Goal: Task Accomplishment & Management: Manage account settings

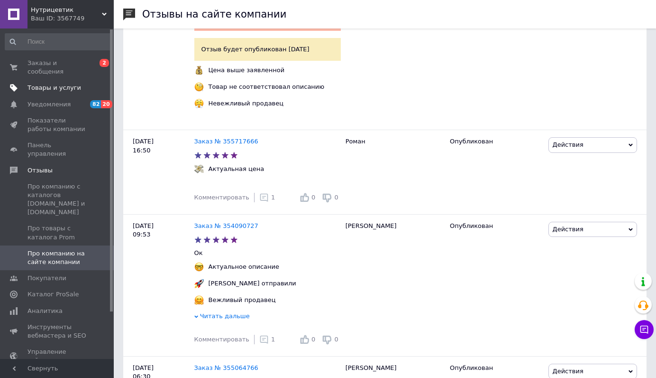
scroll to position [1070, 0]
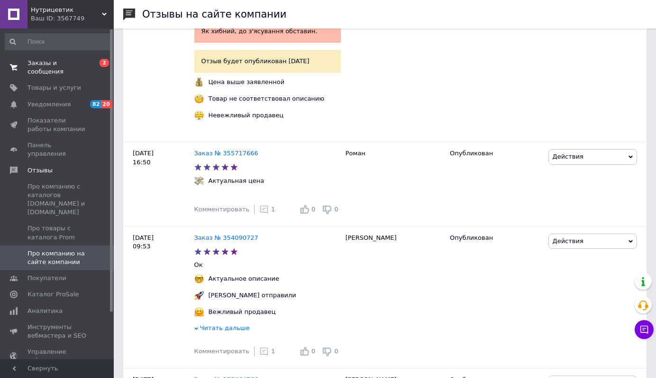
click at [46, 62] on span "Заказы и сообщения" at bounding box center [58, 67] width 60 height 17
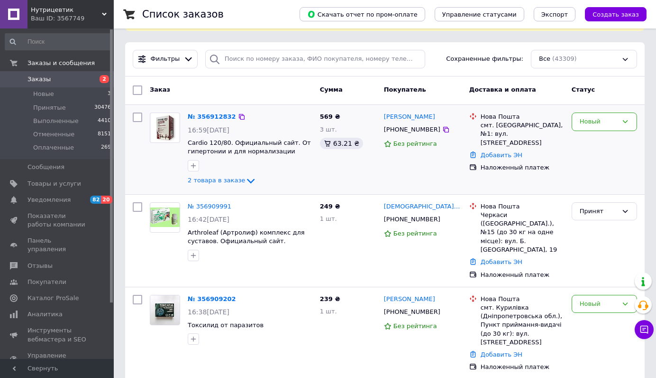
scroll to position [74, 0]
click at [251, 176] on icon at bounding box center [250, 180] width 11 height 11
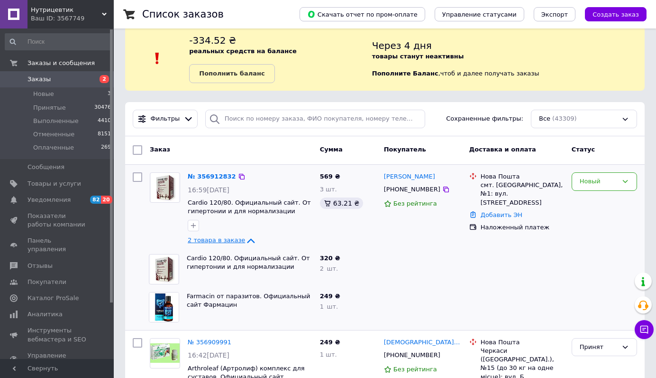
scroll to position [0, 0]
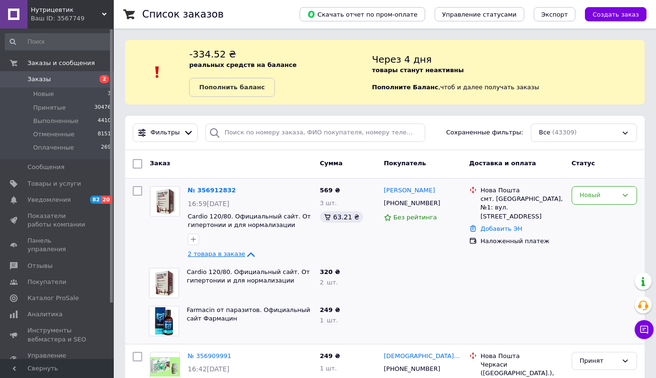
click at [245, 258] on icon at bounding box center [250, 254] width 11 height 11
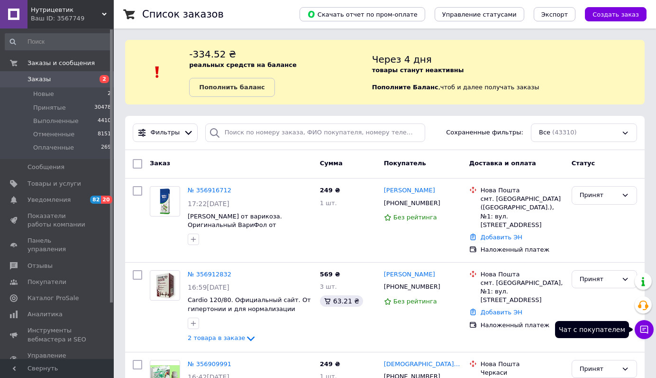
click at [646, 325] on icon at bounding box center [644, 328] width 9 height 9
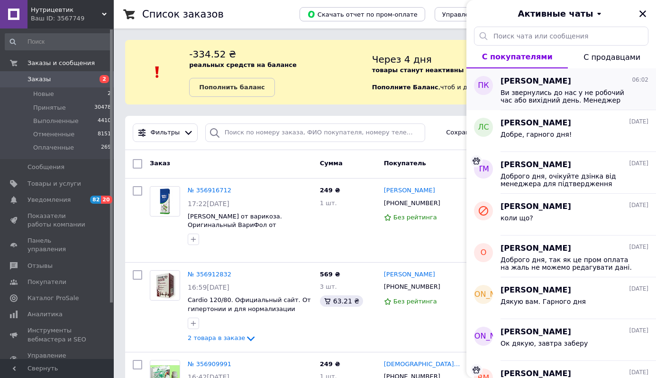
click at [539, 83] on span "[PERSON_NAME]" at bounding box center [536, 81] width 71 height 11
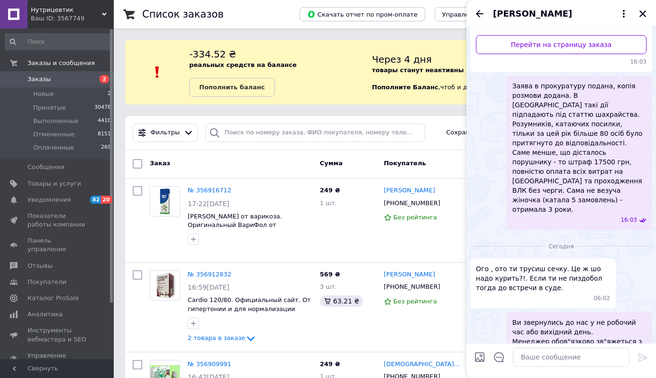
scroll to position [122, 0]
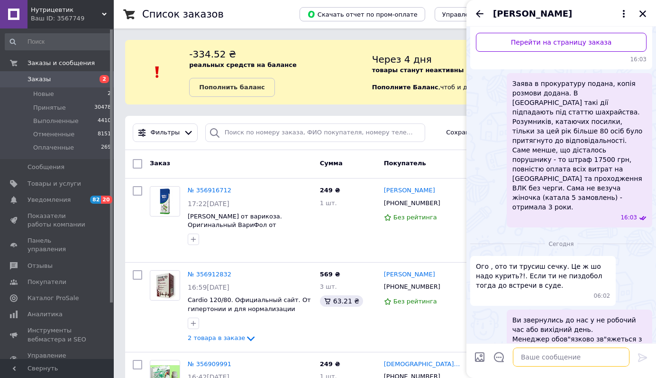
drag, startPoint x: 526, startPoint y: 357, endPoint x: 529, endPoint y: 360, distance: 5.0
click at [528, 359] on textarea at bounding box center [571, 356] width 117 height 19
click at [558, 261] on span "Ого , ото ти трусиш сечку. Це ж шо надо курить?!. Если ти не пиздобол тогда до …" at bounding box center [543, 275] width 134 height 28
click at [560, 362] on textarea at bounding box center [571, 356] width 117 height 19
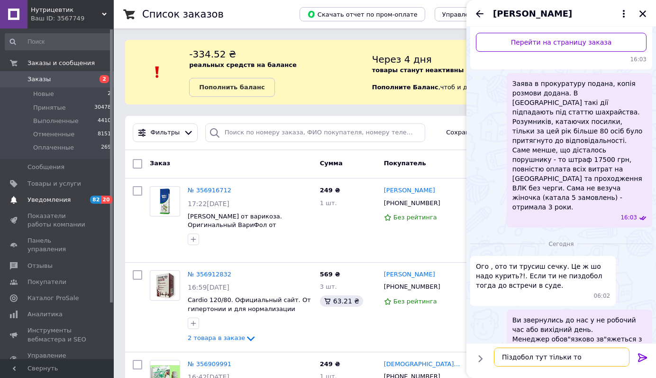
type textarea "Піздобол тут тільки то"
drag, startPoint x: 592, startPoint y: 361, endPoint x: 415, endPoint y: 358, distance: 177.0
click at [625, 16] on icon at bounding box center [624, 13] width 11 height 11
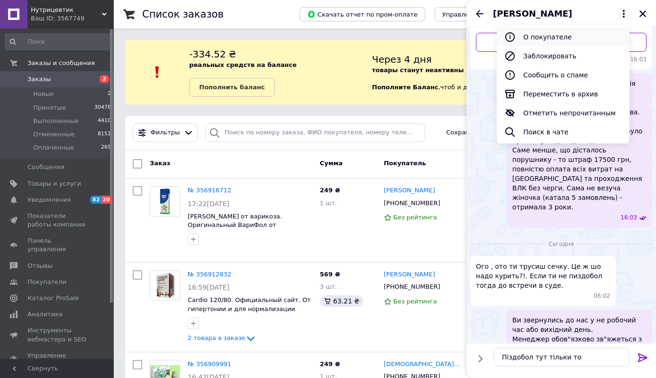
click at [558, 41] on button "О покупателе" at bounding box center [563, 37] width 133 height 19
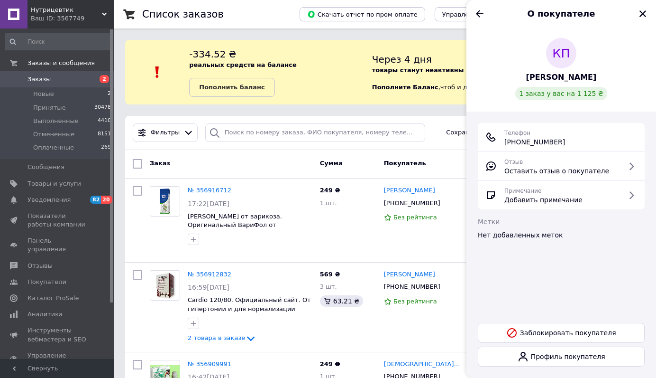
drag, startPoint x: 580, startPoint y: 139, endPoint x: 505, endPoint y: 140, distance: 75.4
click at [505, 140] on div "Телефон [PHONE_NUMBER]" at bounding box center [562, 137] width 152 height 19
copy span "[PHONE_NUMBER]"
click at [481, 16] on icon "Назад" at bounding box center [479, 13] width 11 height 11
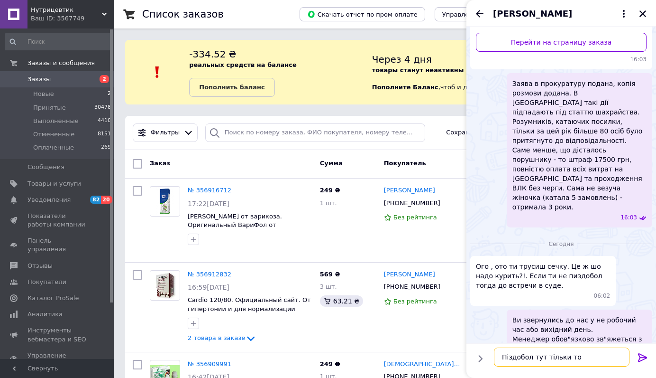
click at [590, 357] on textarea "Піздобол тут тільки то" at bounding box center [562, 356] width 136 height 19
type textarea "Піздобол тут тільки один і то є ти."
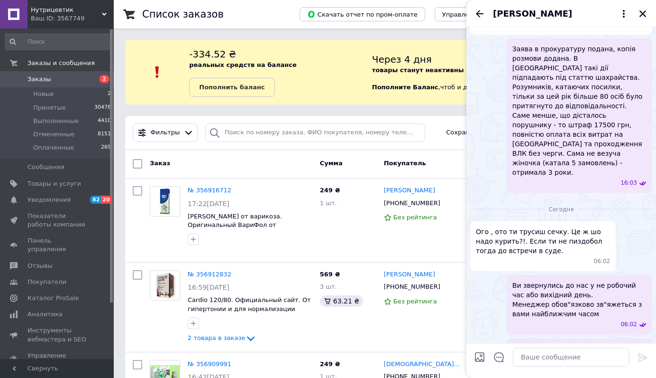
click at [646, 13] on icon "Закрыть" at bounding box center [643, 13] width 9 height 9
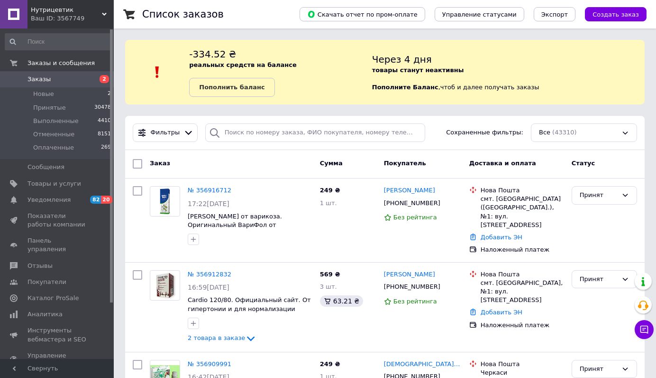
click at [436, 122] on div "Фильтры Сохраненные фильтры: Все (43310)" at bounding box center [385, 133] width 520 height 34
click at [44, 77] on span "Заказы" at bounding box center [39, 79] width 23 height 9
click at [642, 325] on icon at bounding box center [645, 329] width 8 height 8
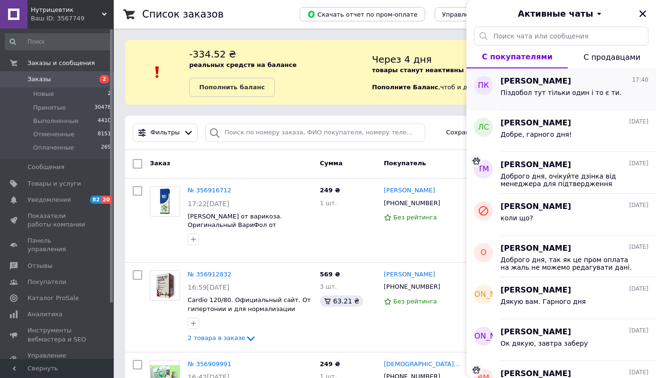
click at [560, 96] on div "Піздобол тут тільки один і то є ти." at bounding box center [561, 95] width 121 height 13
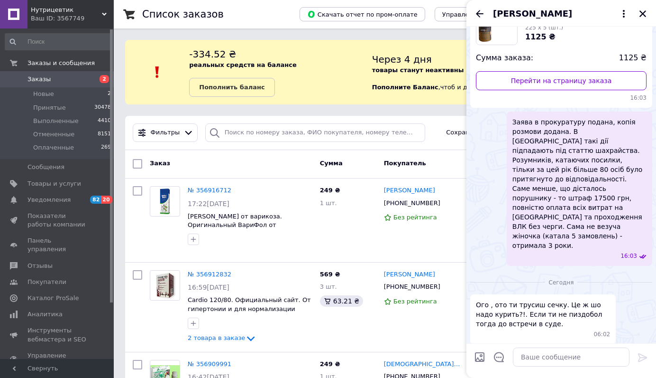
scroll to position [157, 0]
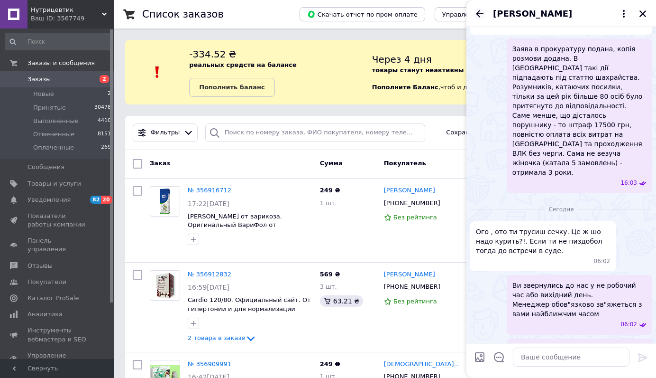
click at [483, 10] on icon "Назад" at bounding box center [479, 13] width 11 height 11
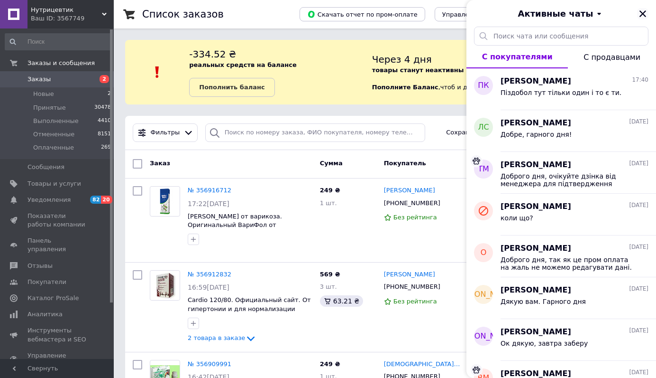
click at [646, 10] on icon "Закрыть" at bounding box center [643, 13] width 7 height 7
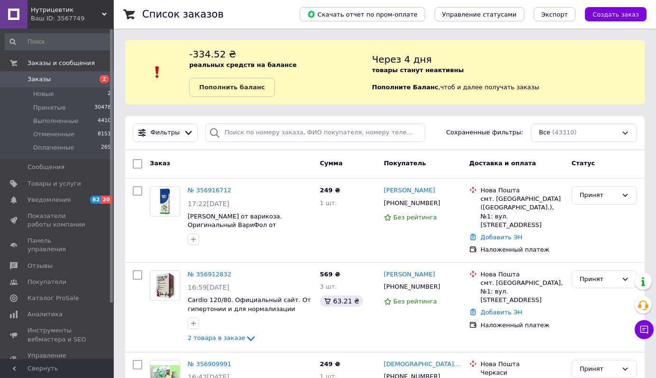
click at [60, 76] on span "Заказы" at bounding box center [58, 79] width 60 height 9
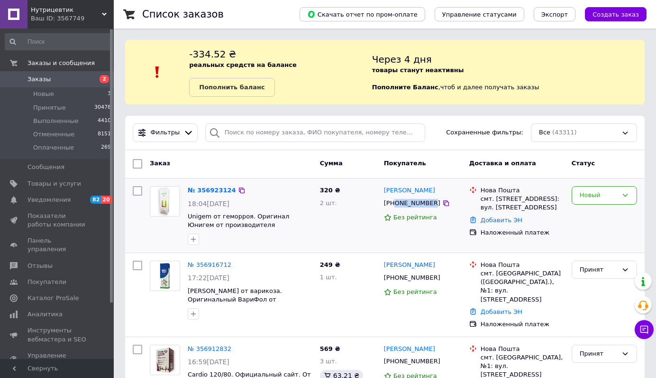
drag, startPoint x: 431, startPoint y: 201, endPoint x: 396, endPoint y: 204, distance: 35.7
click at [396, 204] on div "[PHONE_NUMBER]" at bounding box center [412, 203] width 60 height 12
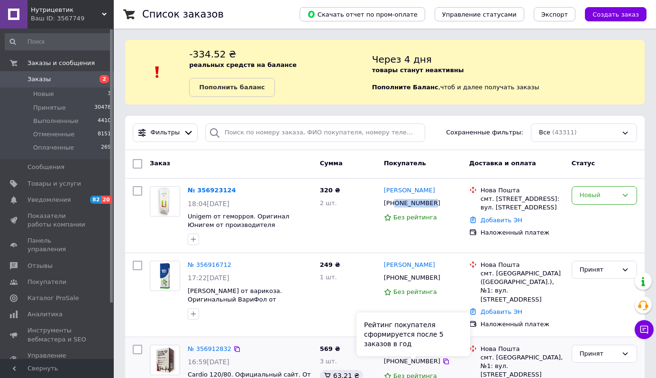
copy div "0671774928"
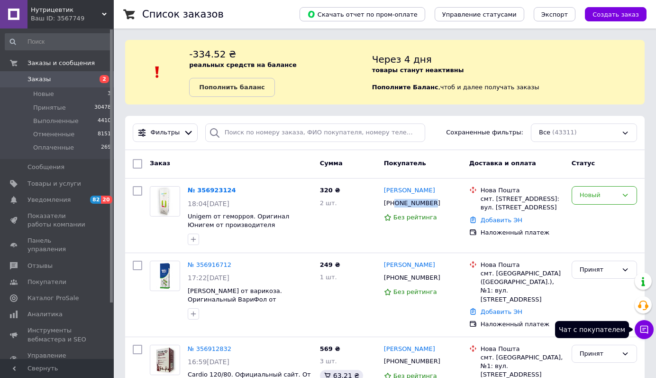
click at [648, 328] on icon at bounding box center [644, 328] width 9 height 9
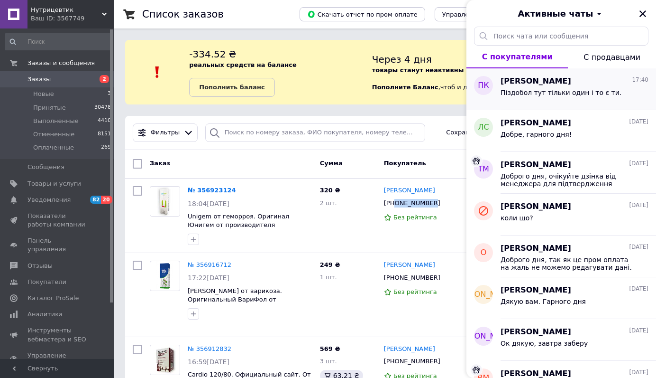
click at [553, 85] on span "[PERSON_NAME]" at bounding box center [536, 81] width 71 height 11
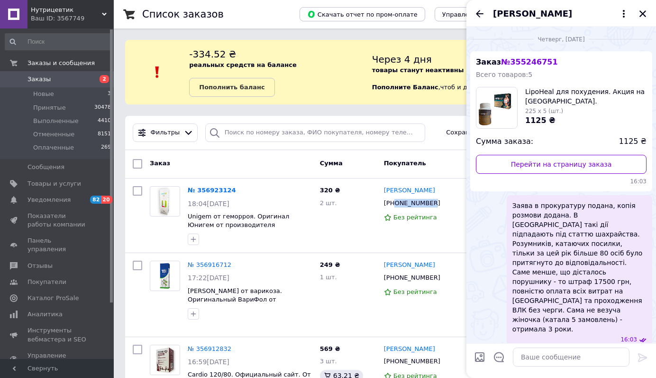
scroll to position [157, 0]
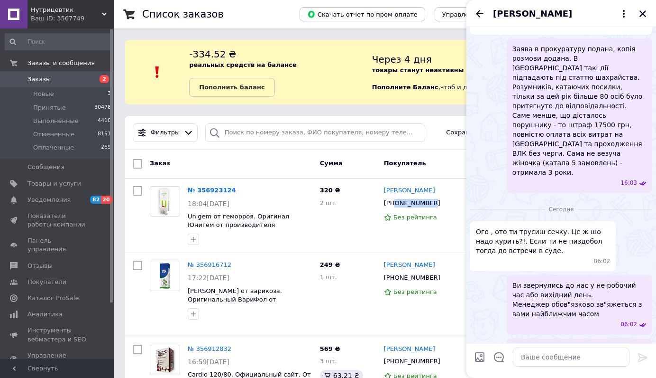
click at [490, 13] on div "[PERSON_NAME]" at bounding box center [562, 13] width 190 height 27
click at [620, 13] on icon at bounding box center [624, 13] width 11 height 11
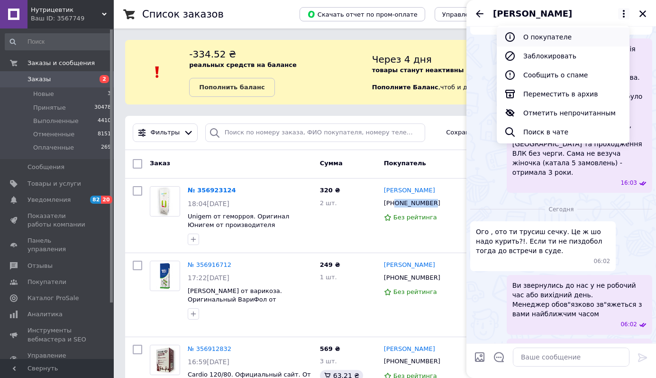
click at [560, 36] on button "О покупателе" at bounding box center [563, 37] width 133 height 19
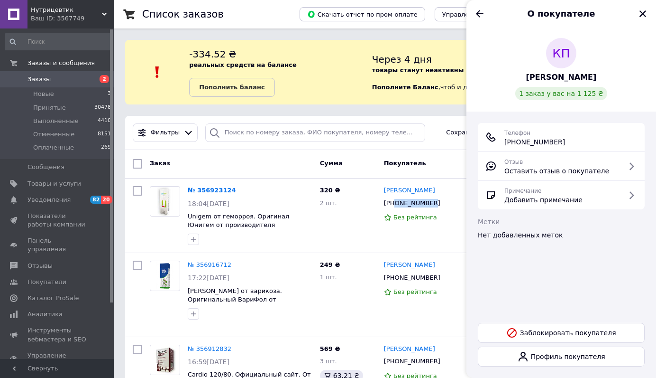
drag, startPoint x: 595, startPoint y: 78, endPoint x: 529, endPoint y: 76, distance: 66.0
click at [529, 76] on div "КП [PERSON_NAME] 1 заказ у вас на 1 125 ₴" at bounding box center [561, 69] width 167 height 62
copy span "[PERSON_NAME]"
click at [644, 9] on icon "Закрыть" at bounding box center [643, 13] width 9 height 9
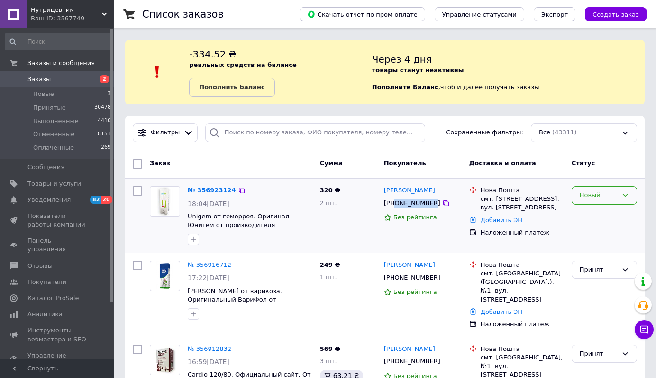
click at [610, 196] on div "Новый" at bounding box center [599, 195] width 38 height 10
click at [601, 217] on li "Принят" at bounding box center [605, 215] width 65 height 18
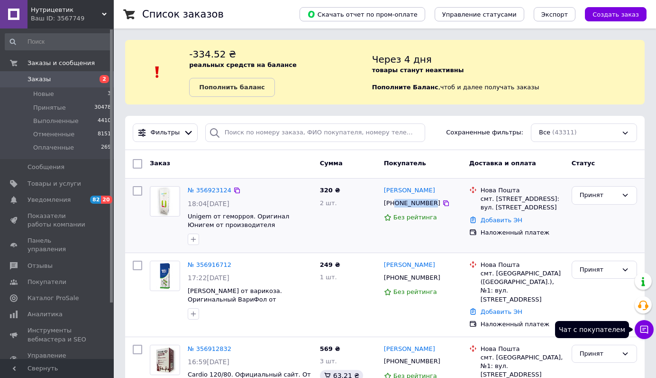
click at [645, 335] on button "Чат с покупателем" at bounding box center [644, 329] width 19 height 19
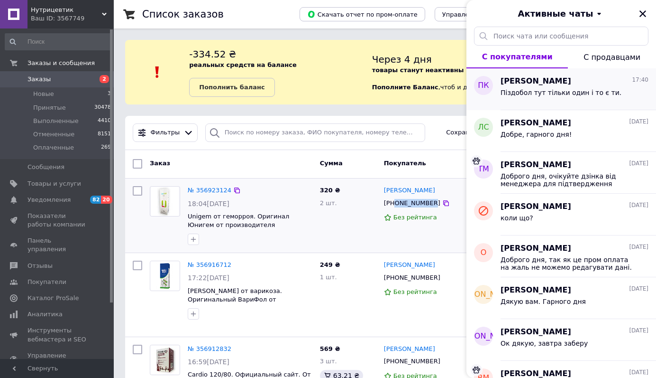
click at [585, 85] on div "[PERSON_NAME] 17:40" at bounding box center [575, 81] width 148 height 11
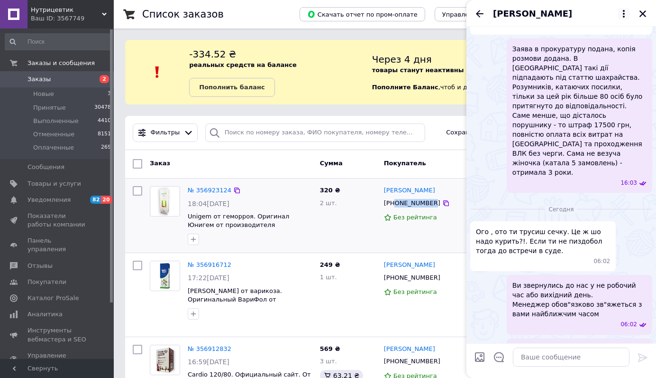
click at [621, 12] on icon at bounding box center [624, 13] width 11 height 11
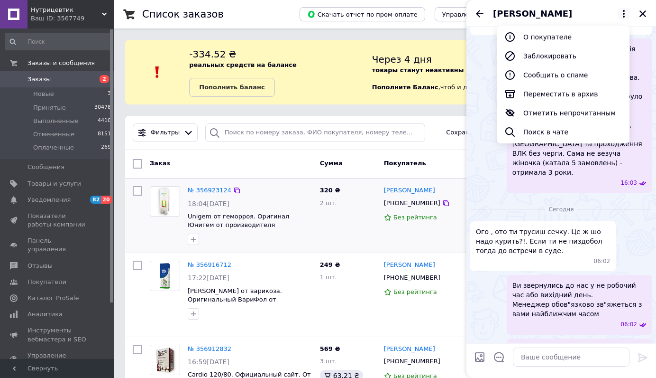
click at [488, 101] on div "Заява в прокуратуру подана, копія розмови додана. В [GEOGRAPHIC_DATA] такі дії …" at bounding box center [562, 115] width 182 height 154
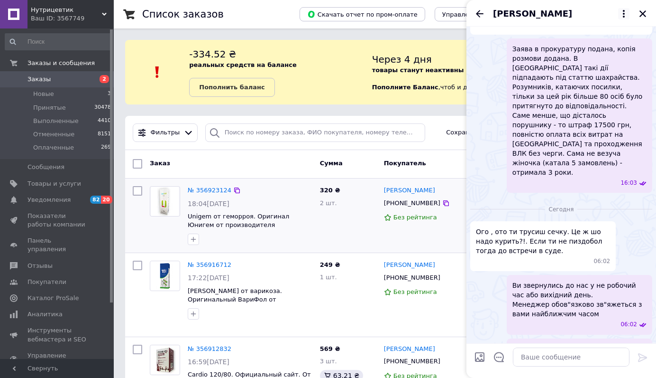
click at [623, 12] on icon at bounding box center [624, 13] width 11 height 11
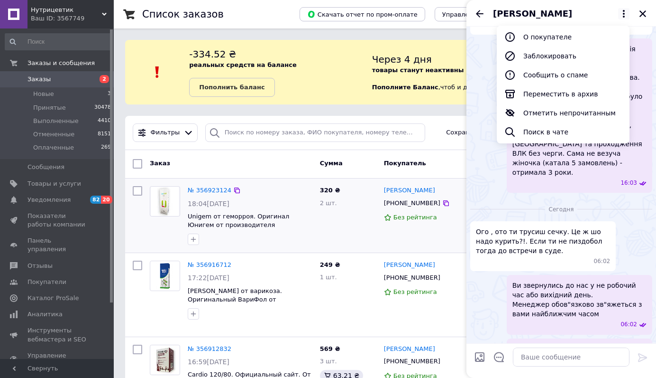
click at [486, 147] on div "Заява в прокуратуру подана, копія розмови додана. В [GEOGRAPHIC_DATA] такі дії …" at bounding box center [562, 115] width 182 height 154
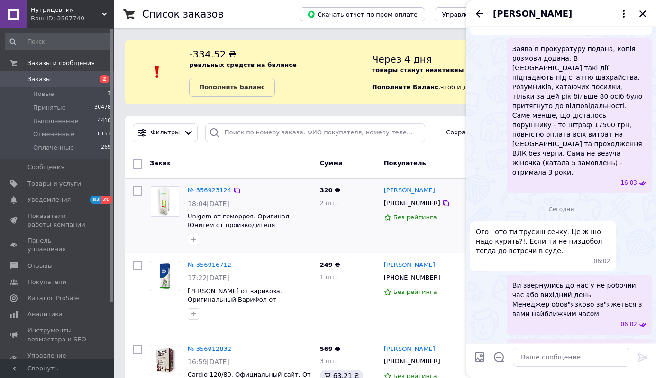
click at [641, 21] on div "[PERSON_NAME]" at bounding box center [562, 13] width 190 height 27
click at [644, 14] on icon "Закрыть" at bounding box center [643, 13] width 7 height 7
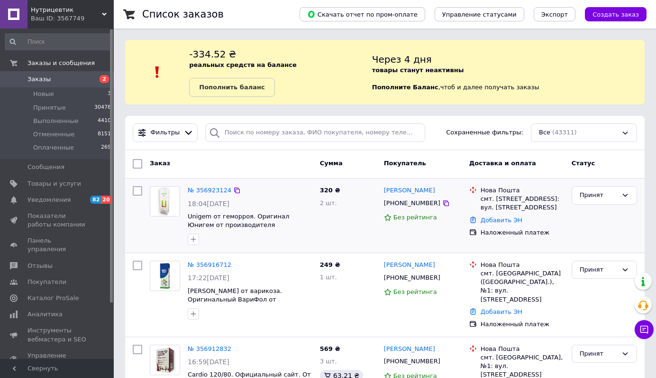
click at [45, 83] on link "Заказы 2" at bounding box center [58, 79] width 117 height 16
